Goal: Check status: Check status

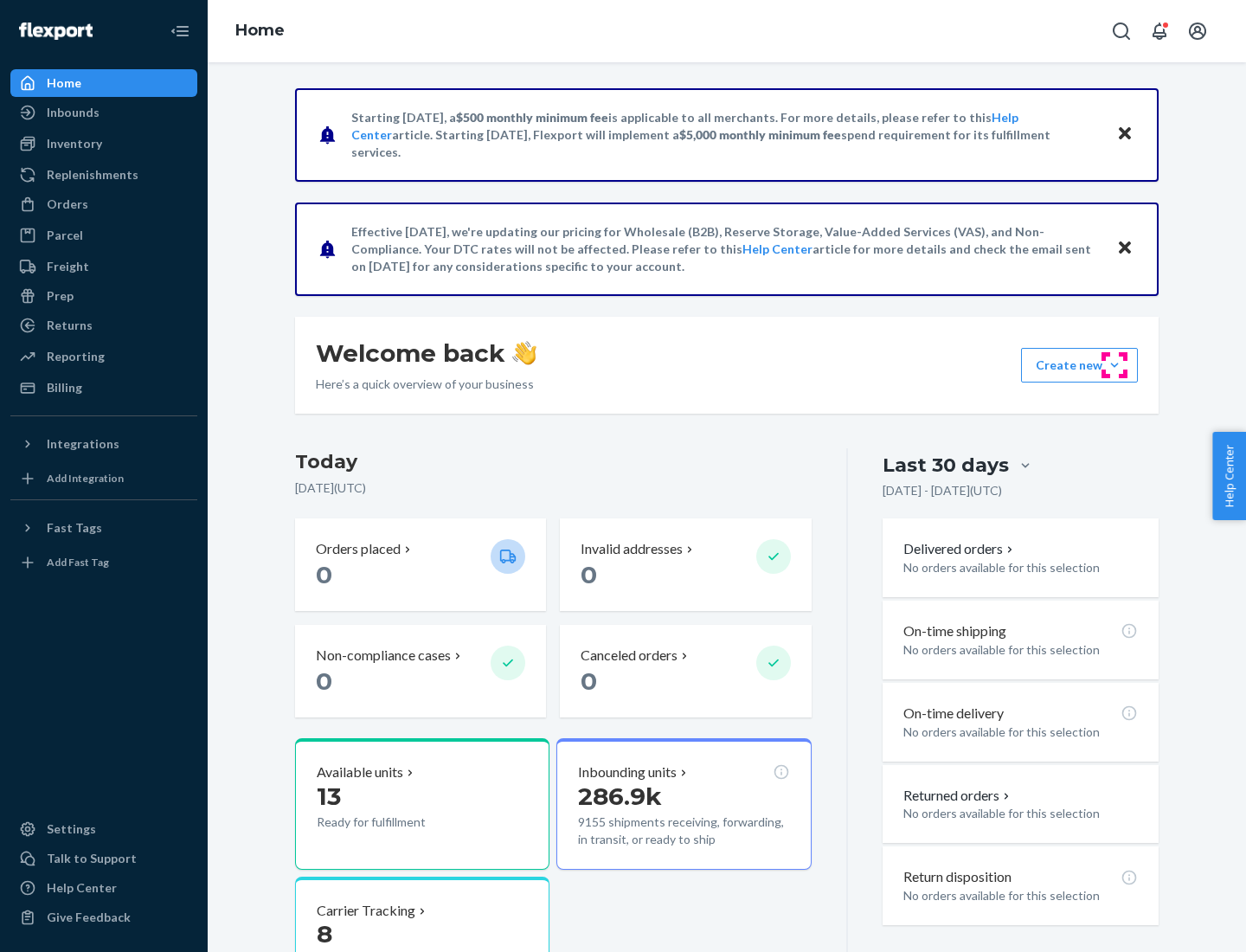
click at [1115, 365] on button "Create new Create new inbound Create new order Create new product" at bounding box center [1079, 365] width 117 height 34
click at [59, 295] on div "Prep" at bounding box center [60, 295] width 27 height 17
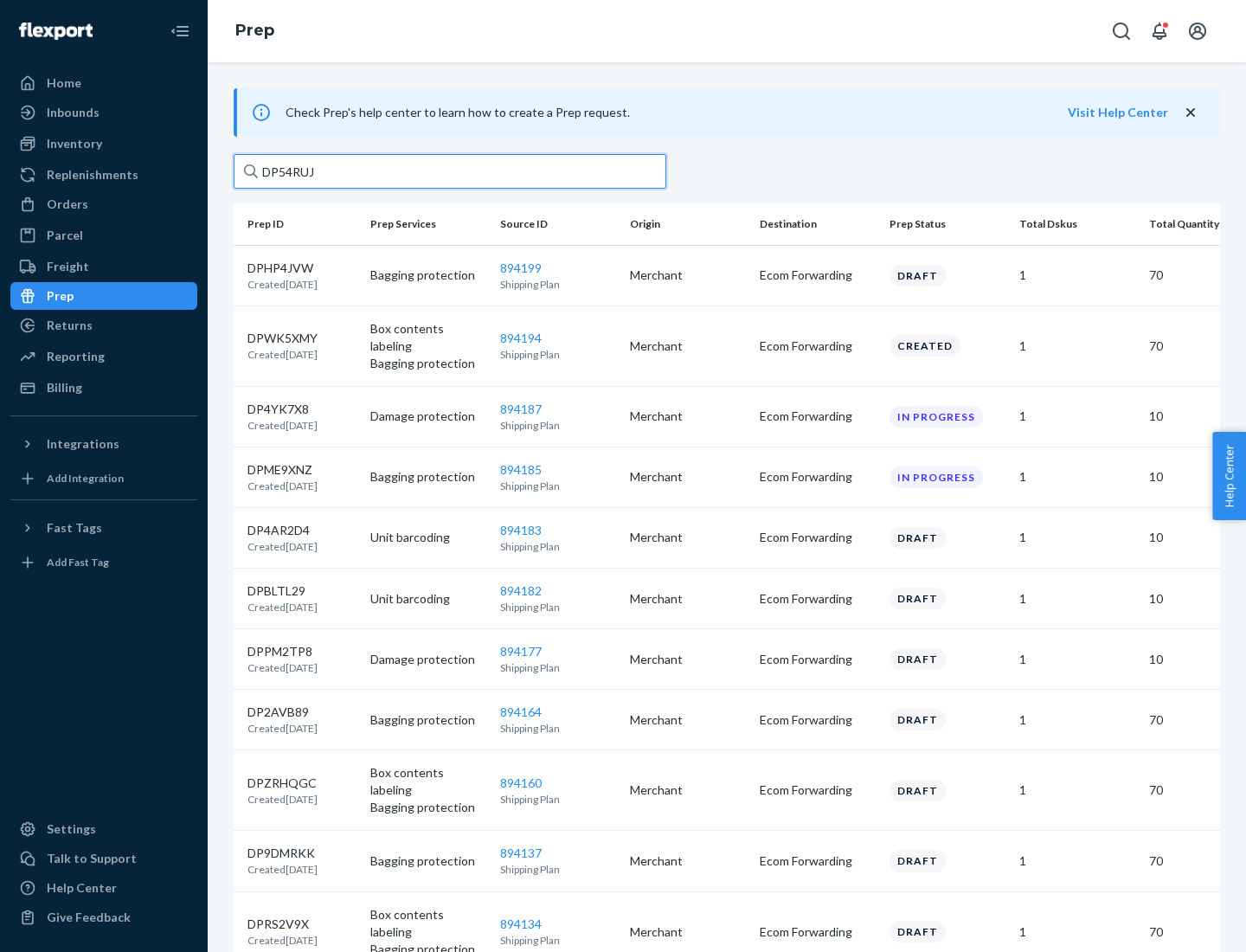
type input "DP54RUJL"
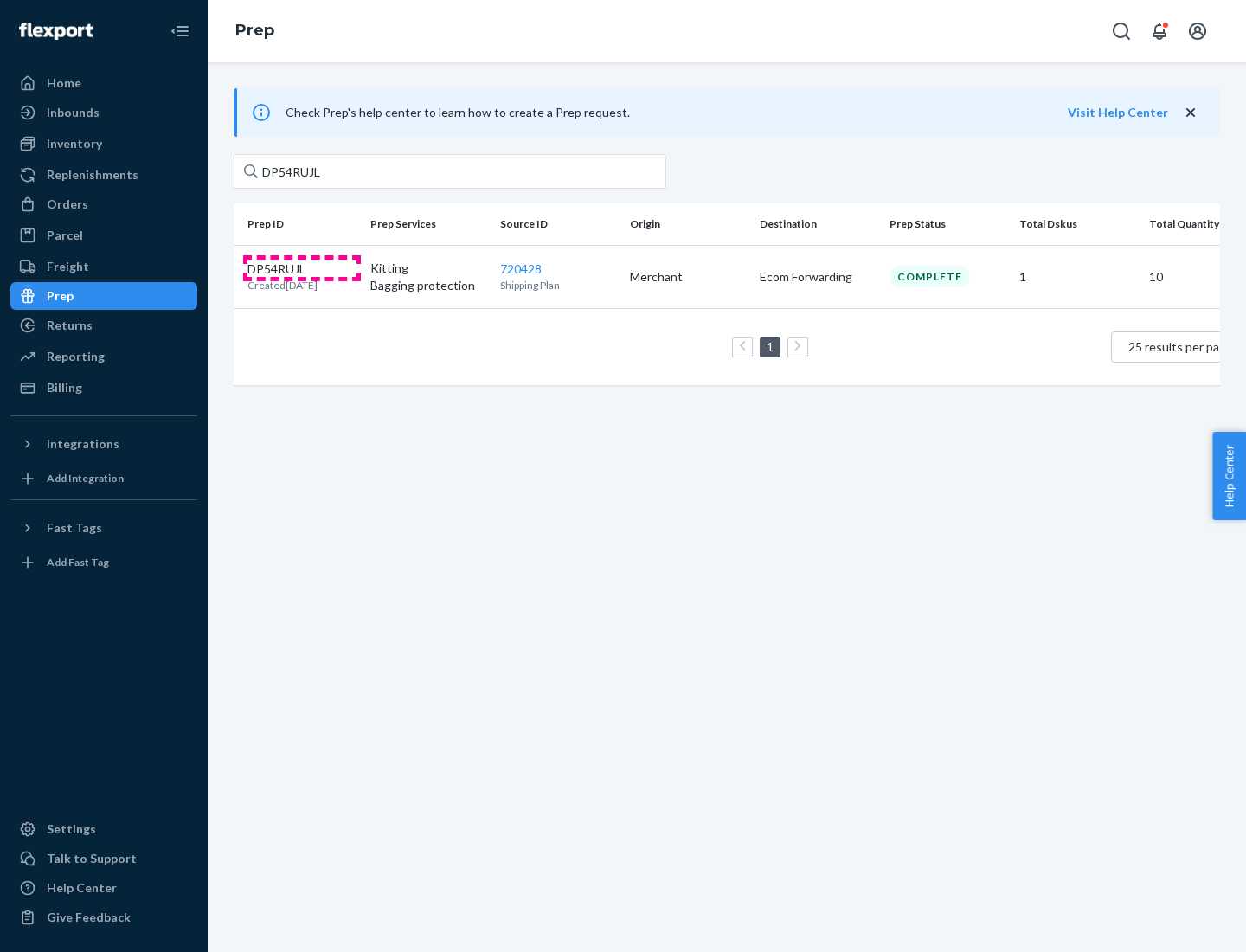
click at [302, 267] on p "DP54RUJL" at bounding box center [282, 269] width 70 height 17
